Goal: Transaction & Acquisition: Purchase product/service

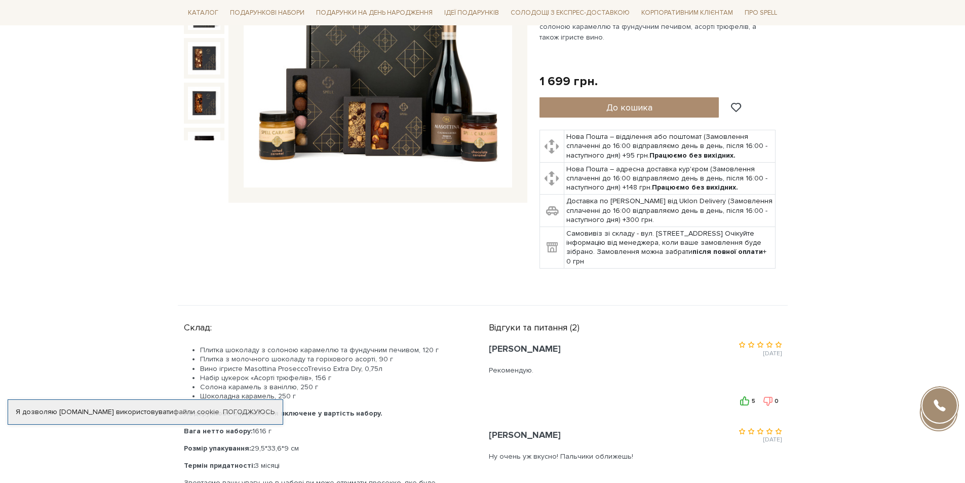
scroll to position [253, 0]
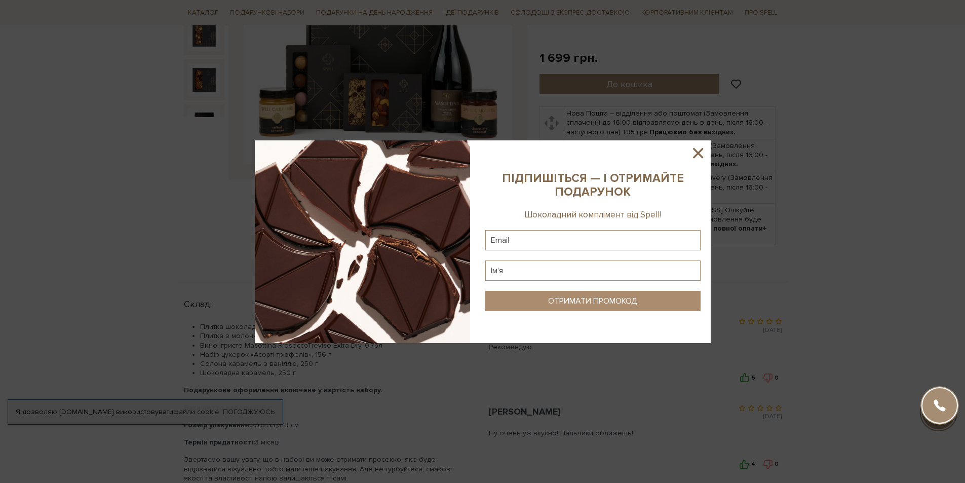
click at [703, 149] on icon at bounding box center [697, 152] width 17 height 17
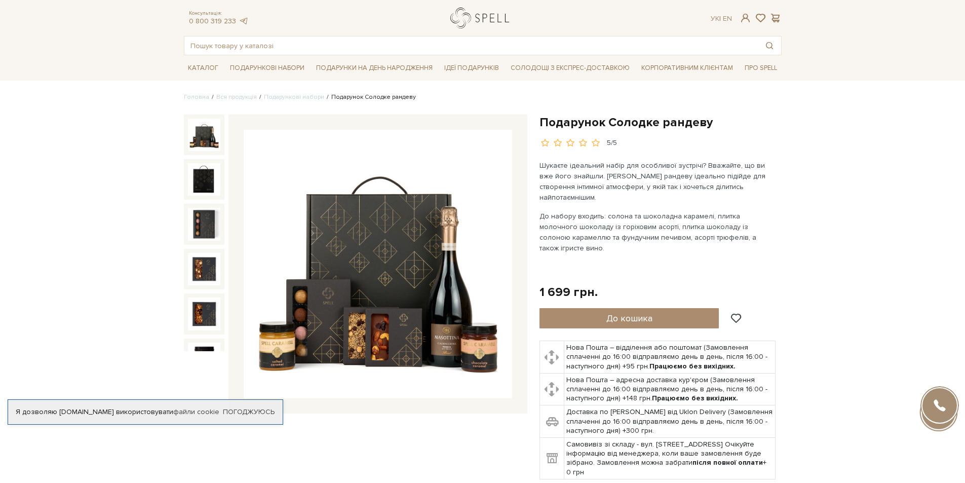
scroll to position [0, 0]
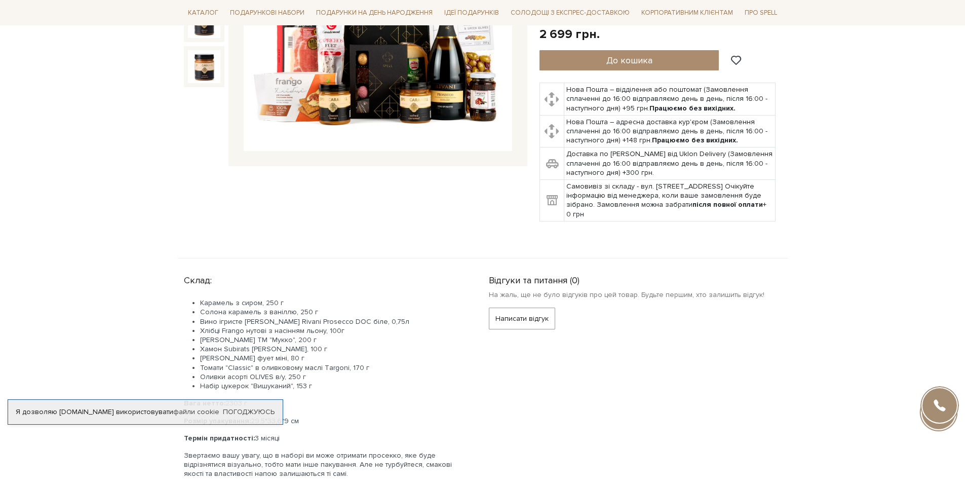
scroll to position [203, 0]
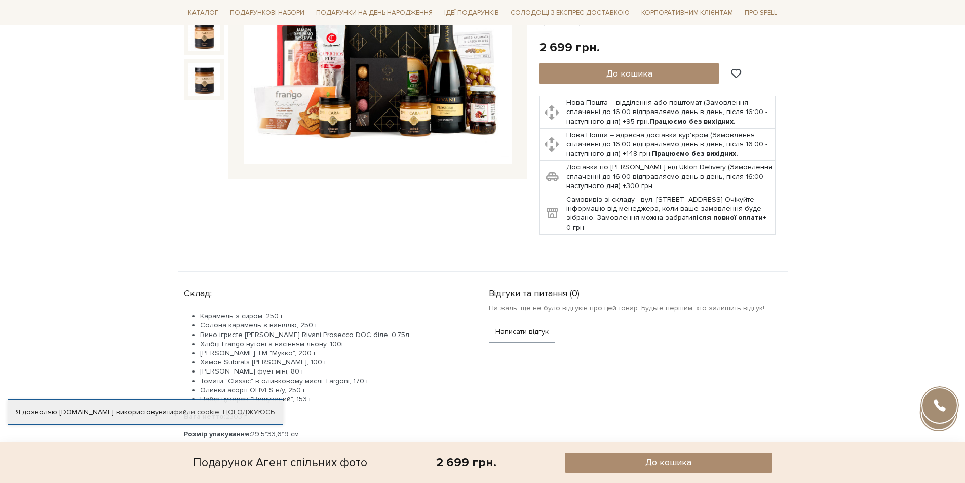
scroll to position [101, 0]
